Goal: Navigation & Orientation: Find specific page/section

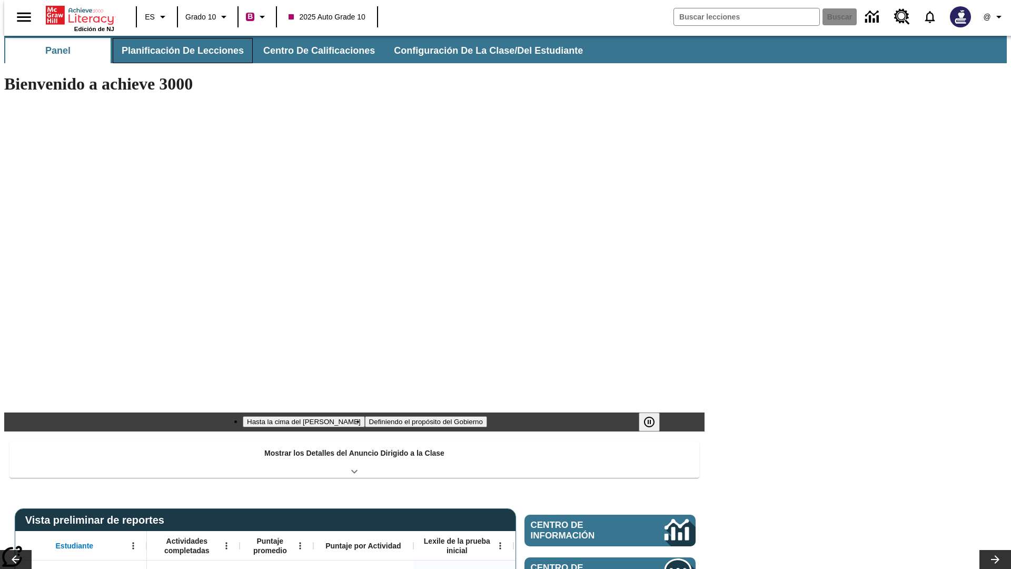
click at [176, 51] on button "Planificación de lecciones" at bounding box center [183, 50] width 140 height 25
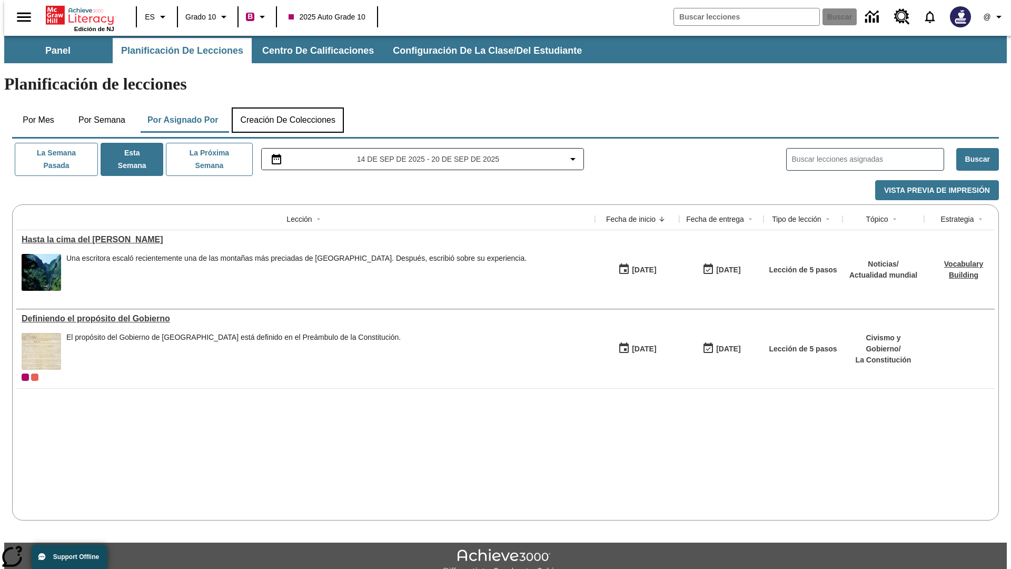
click at [287, 107] on button "Creación de colecciones" at bounding box center [288, 119] width 112 height 25
